Goal: Check status: Check status

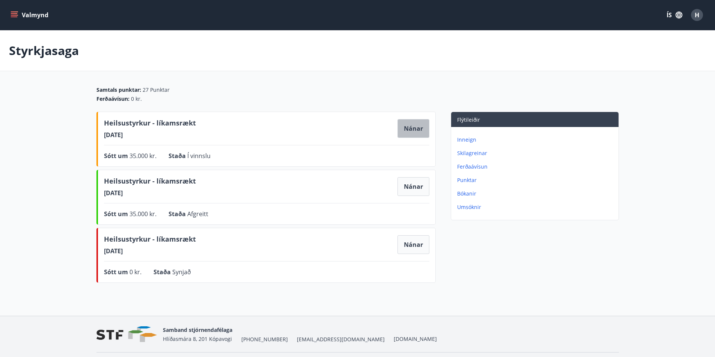
click at [424, 128] on button "Nánar" at bounding box center [413, 128] width 32 height 19
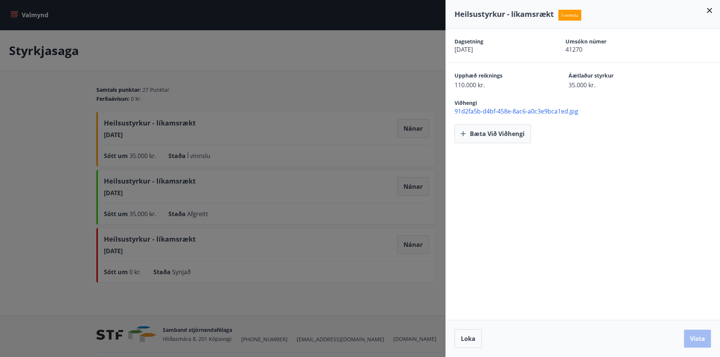
click at [321, 68] on div at bounding box center [360, 178] width 720 height 357
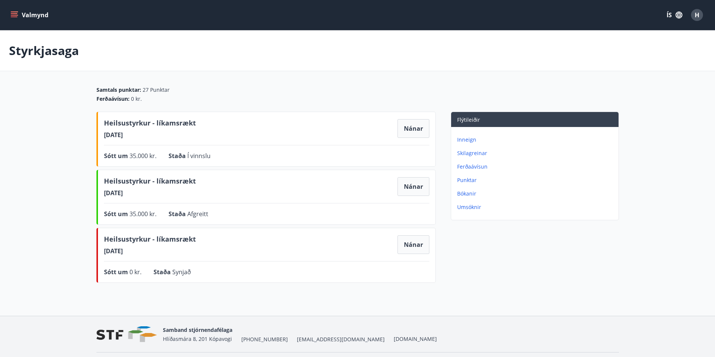
click at [13, 14] on icon "menu" at bounding box center [15, 15] width 8 height 8
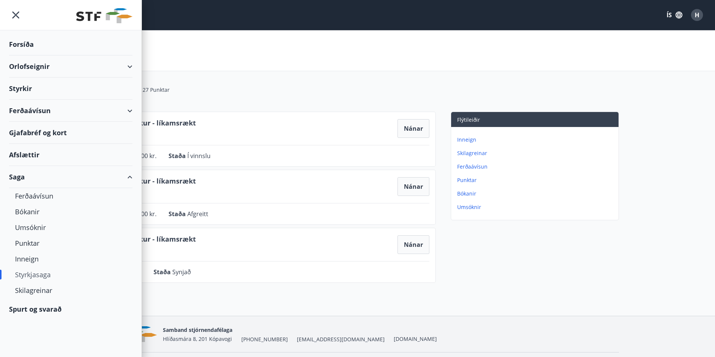
click at [22, 85] on div "Styrkir" at bounding box center [70, 89] width 123 height 22
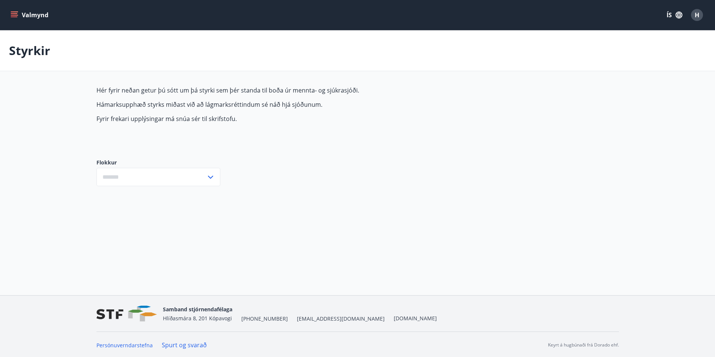
type input "***"
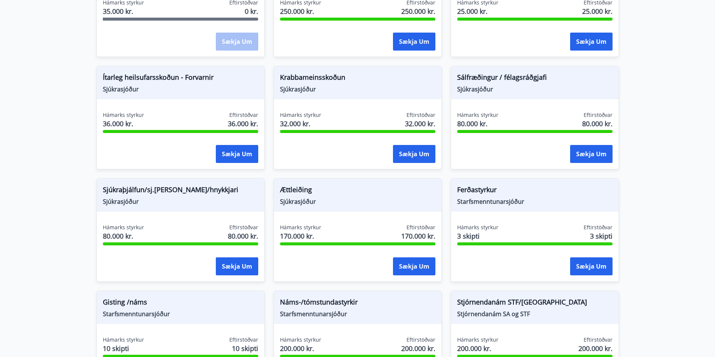
scroll to position [488, 0]
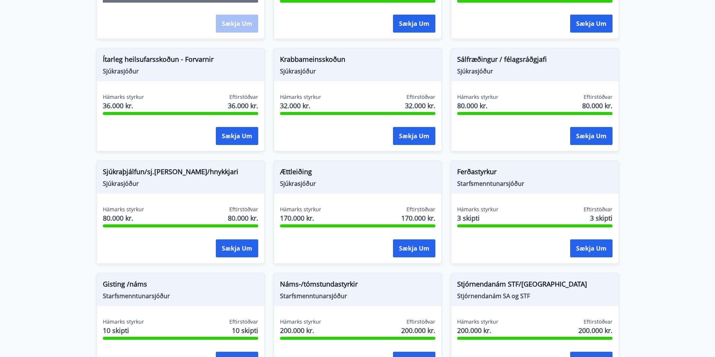
click at [466, 176] on span "Ferðastyrkur" at bounding box center [534, 173] width 155 height 13
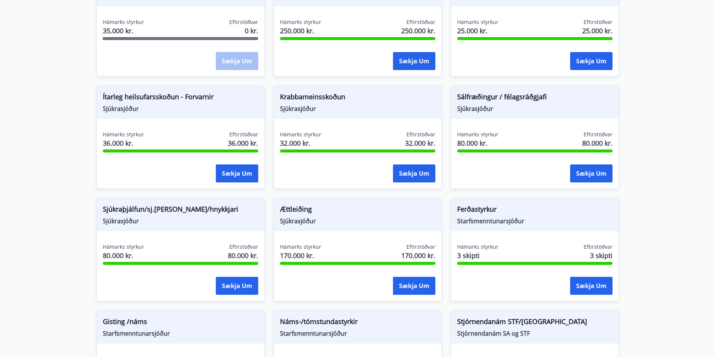
scroll to position [579, 0]
